Goal: Check status

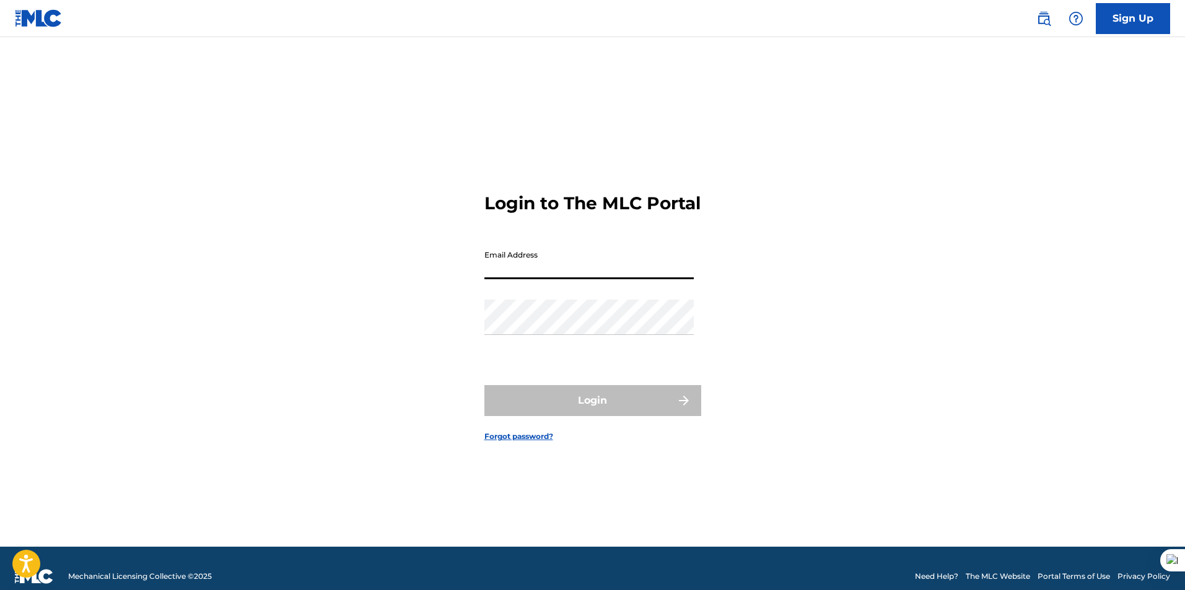
type input "[EMAIL_ADDRESS][DOMAIN_NAME]"
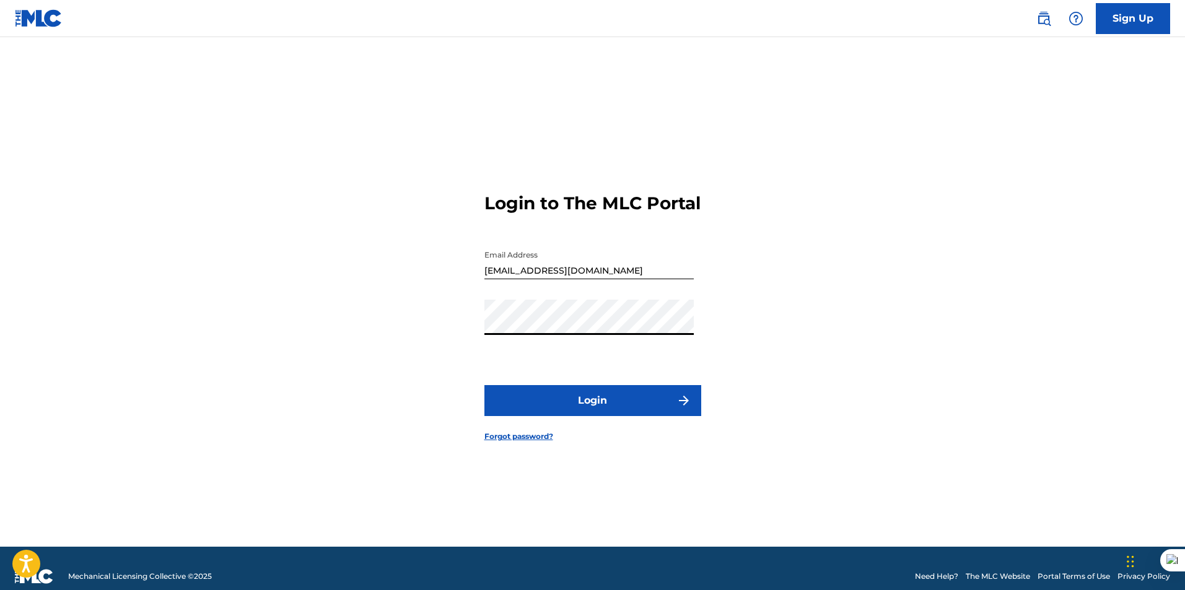
click at [484, 385] on button "Login" at bounding box center [592, 400] width 217 height 31
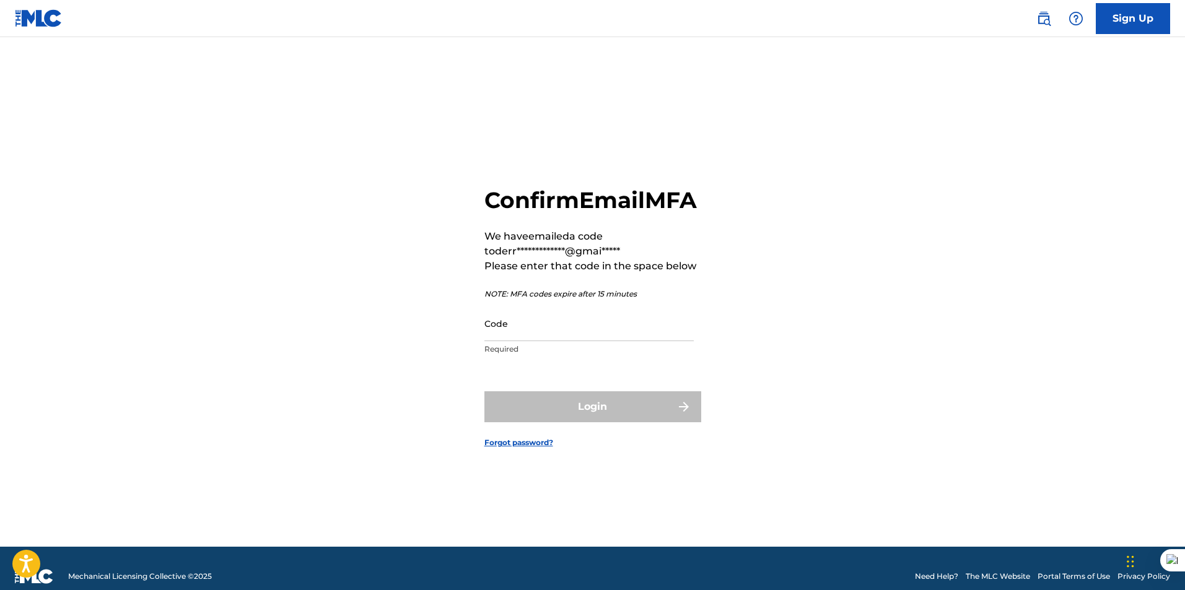
click at [538, 341] on input "Code" at bounding box center [588, 323] width 209 height 35
paste input "213254"
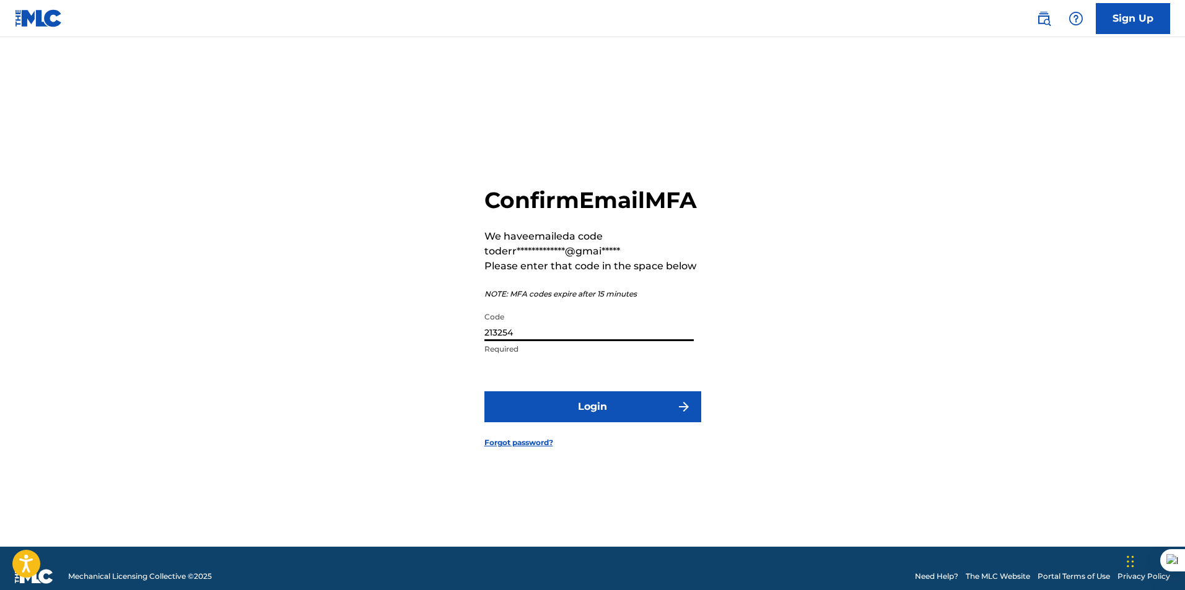
type input "213254"
click at [535, 416] on button "Login" at bounding box center [592, 406] width 217 height 31
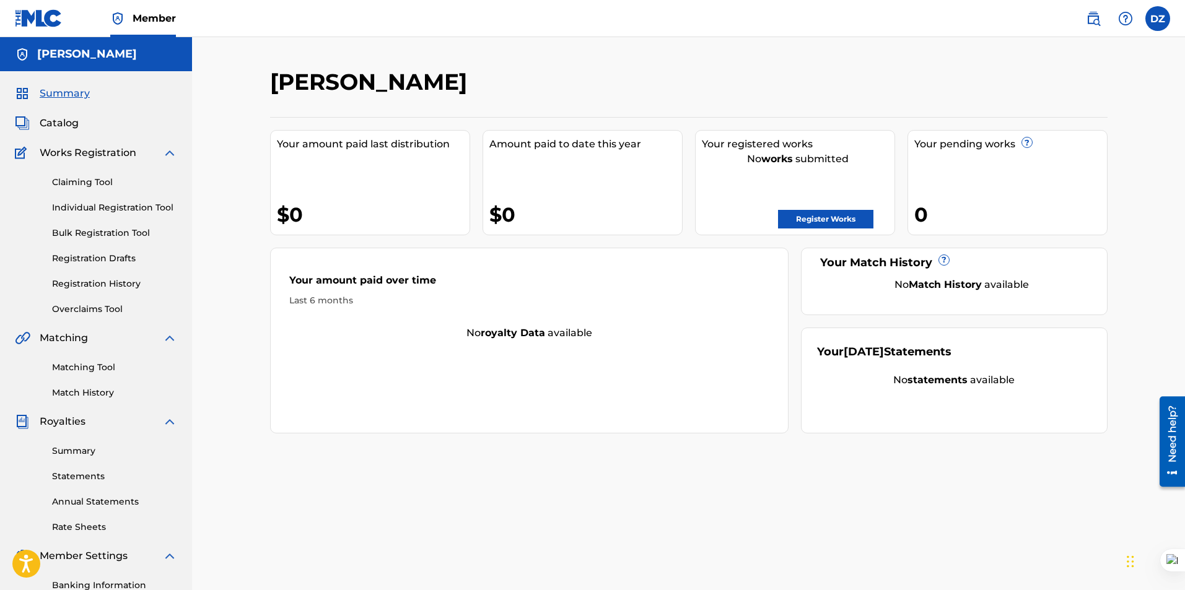
click at [55, 115] on div "Summary Catalog Works Registration Claiming Tool Individual Registration Tool B…" at bounding box center [96, 389] width 192 height 637
click at [63, 124] on span "Catalog" at bounding box center [59, 123] width 39 height 15
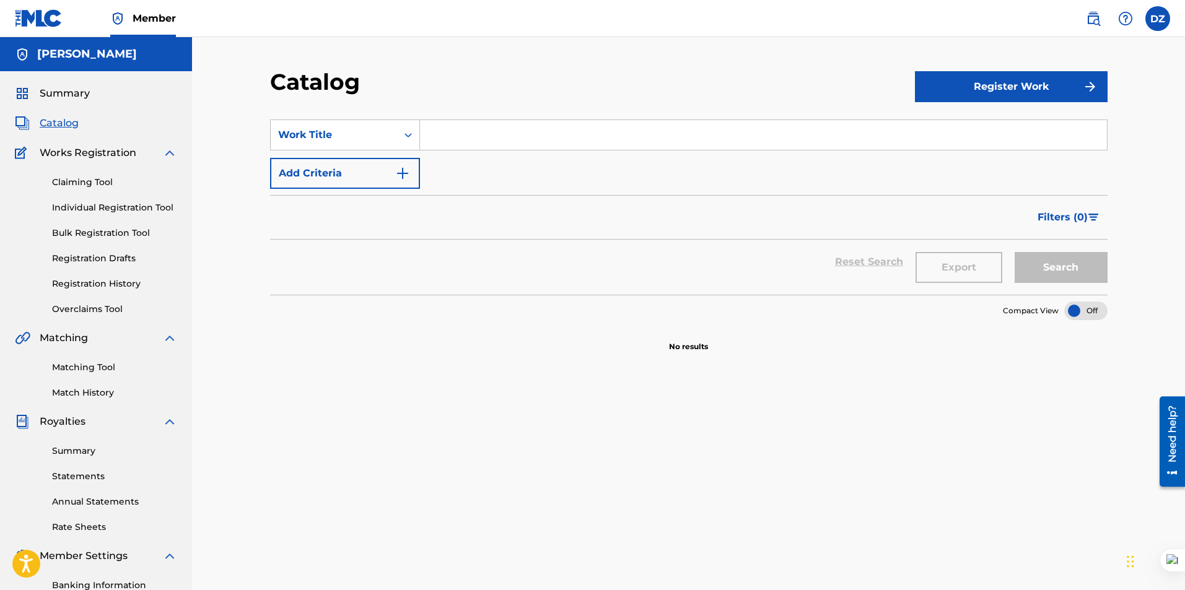
click at [89, 280] on link "Registration History" at bounding box center [114, 283] width 125 height 13
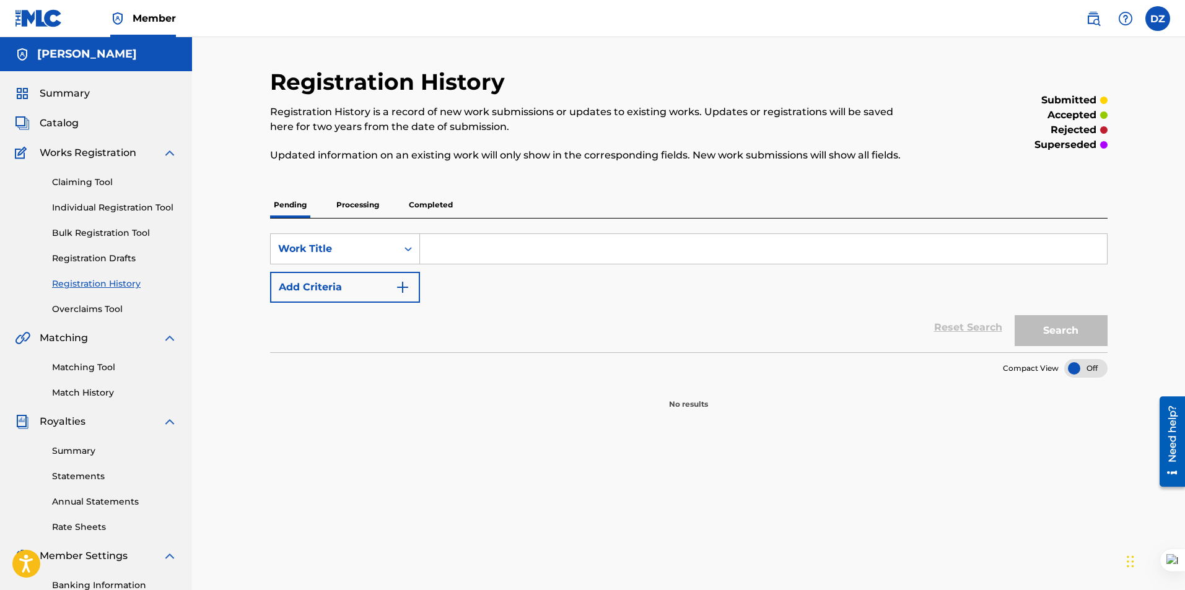
click at [362, 202] on p "Processing" at bounding box center [358, 205] width 50 height 26
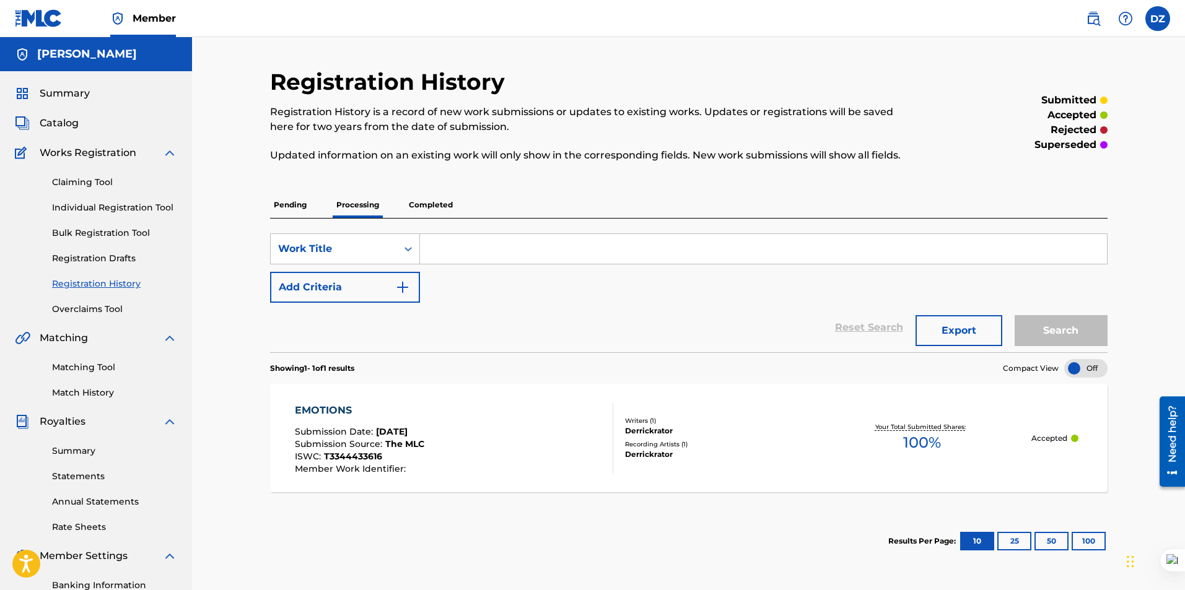
click at [418, 200] on p "Completed" at bounding box center [430, 205] width 51 height 26
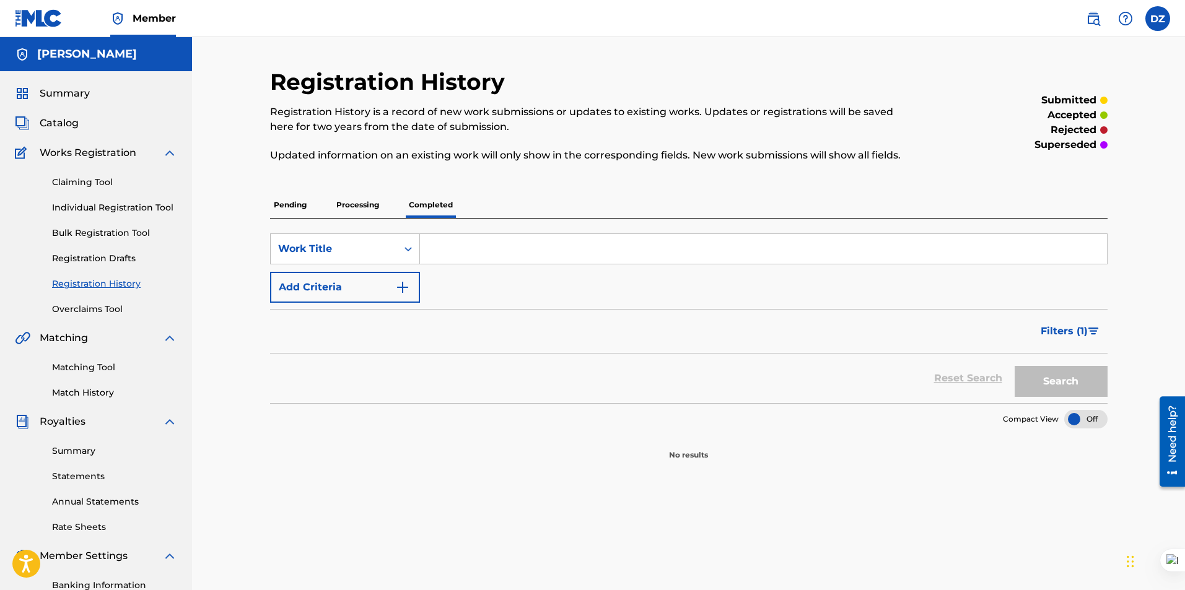
click at [341, 206] on p "Processing" at bounding box center [358, 205] width 50 height 26
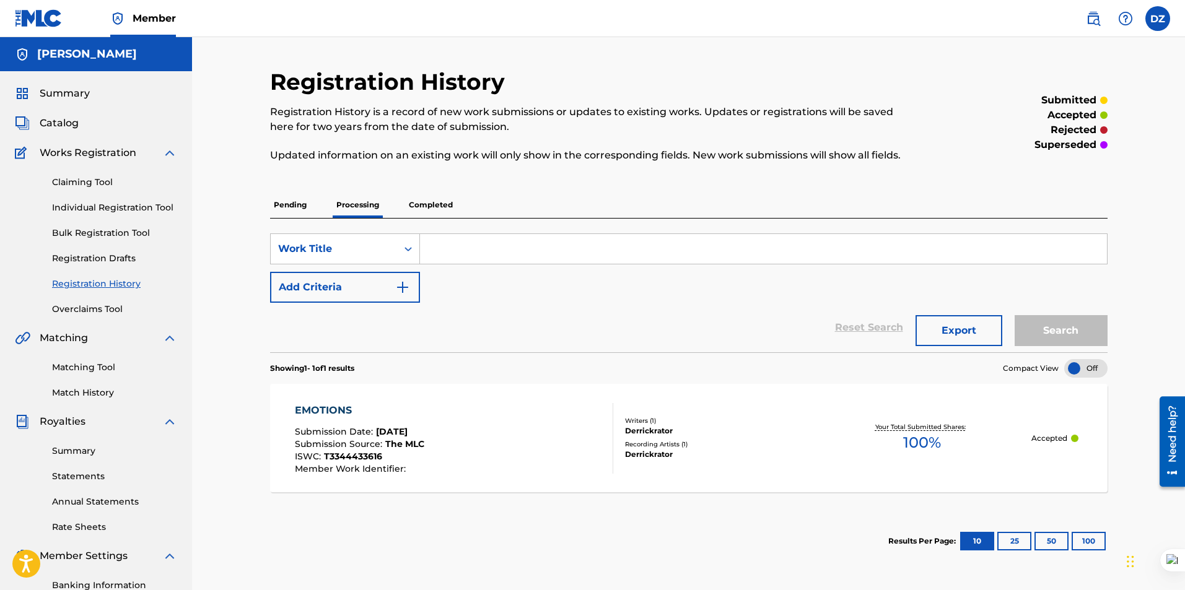
scroll to position [62, 0]
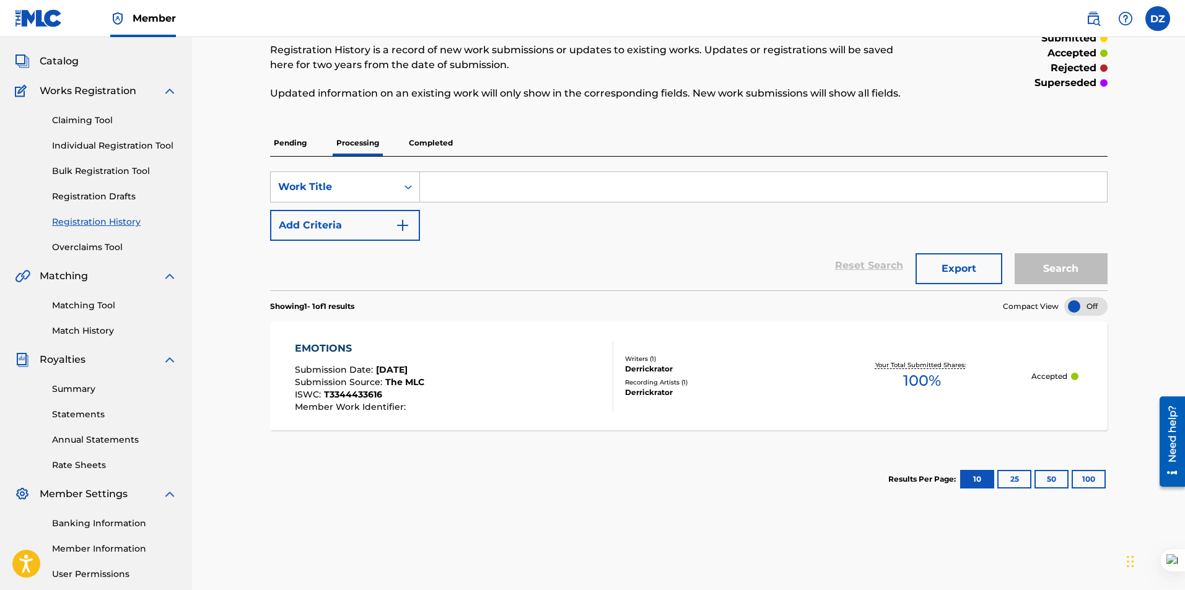
drag, startPoint x: 227, startPoint y: 297, endPoint x: 237, endPoint y: 254, distance: 44.6
click at [227, 297] on div "Registration History Registration History is a record of new work submissions o…" at bounding box center [688, 310] width 993 height 671
